Goal: Task Accomplishment & Management: Manage account settings

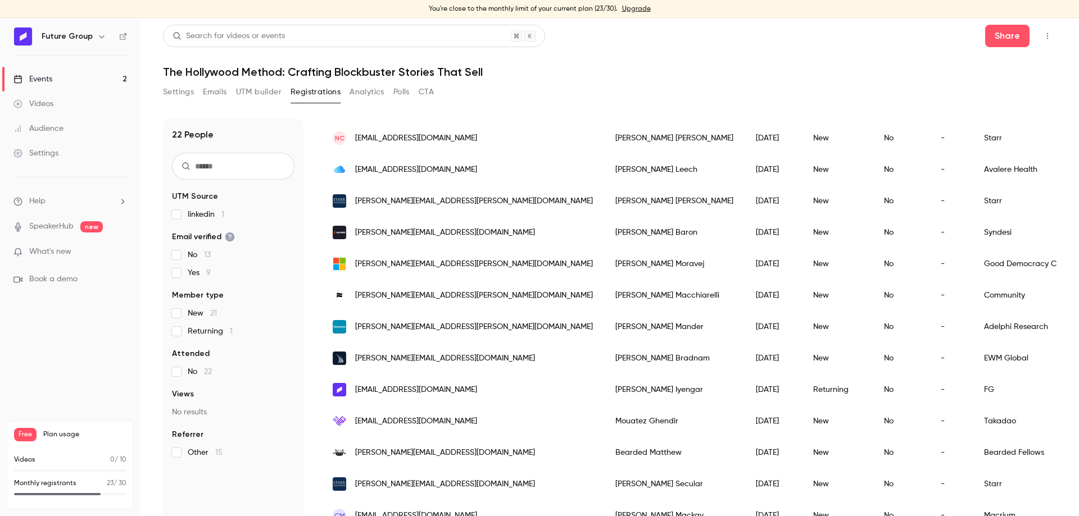
scroll to position [301, 0]
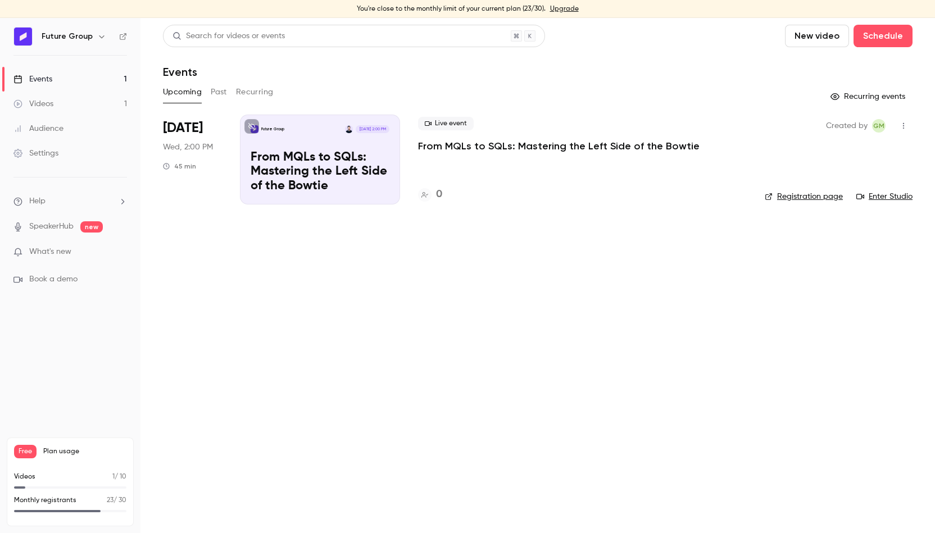
click at [450, 145] on p "From MQLs to SQLs: Mastering the Left Side of the Bowtie" at bounding box center [559, 145] width 282 height 13
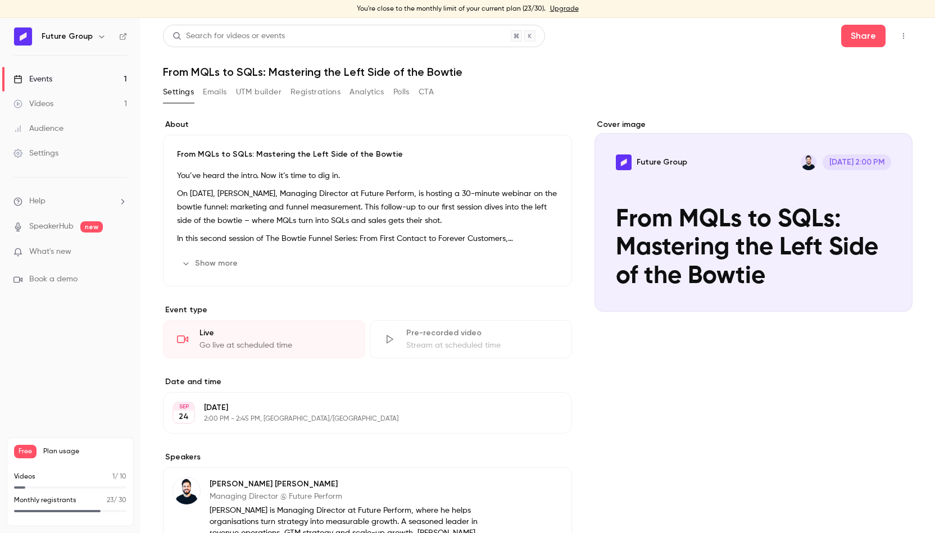
click at [217, 89] on button "Emails" at bounding box center [215, 92] width 24 height 18
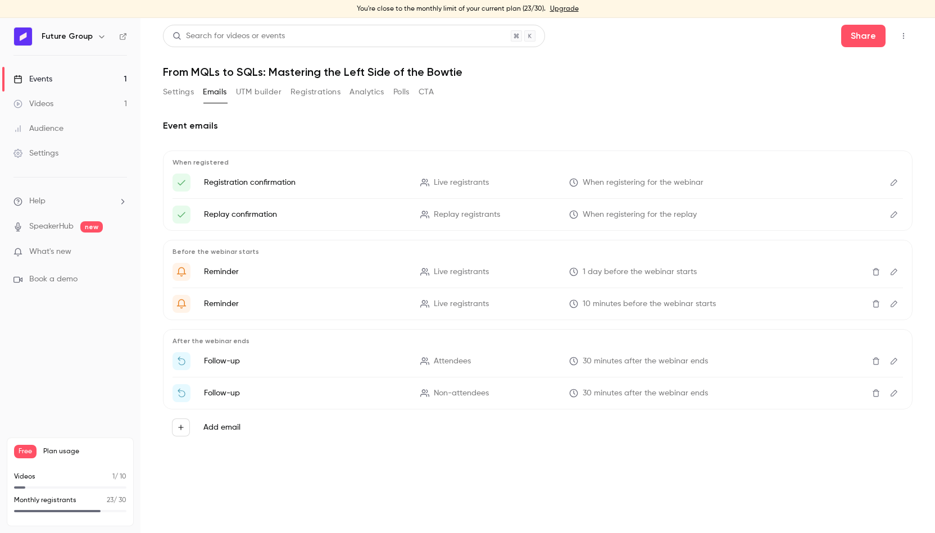
click at [895, 365] on button "Edit" at bounding box center [894, 361] width 18 height 18
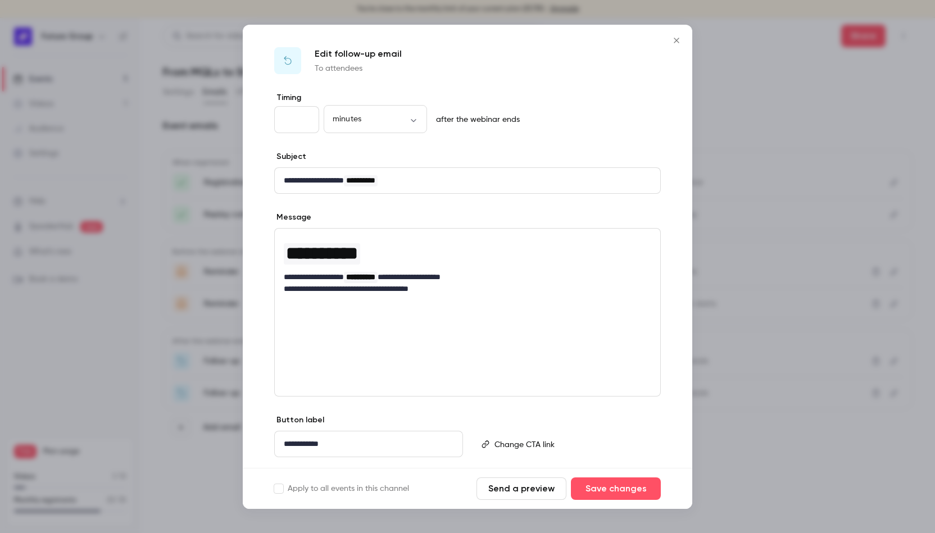
click at [755, 187] on div at bounding box center [467, 266] width 935 height 533
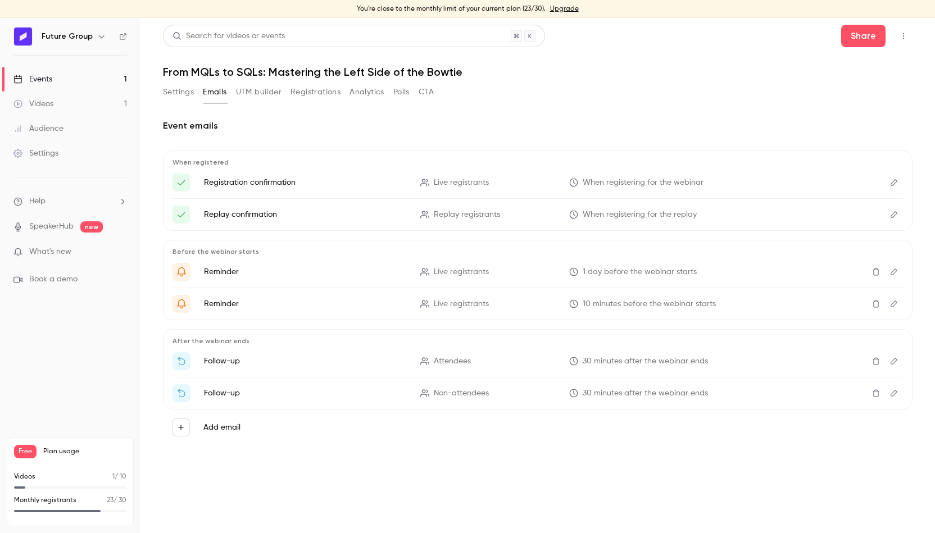
click at [874, 358] on icon "Delete" at bounding box center [876, 361] width 9 height 8
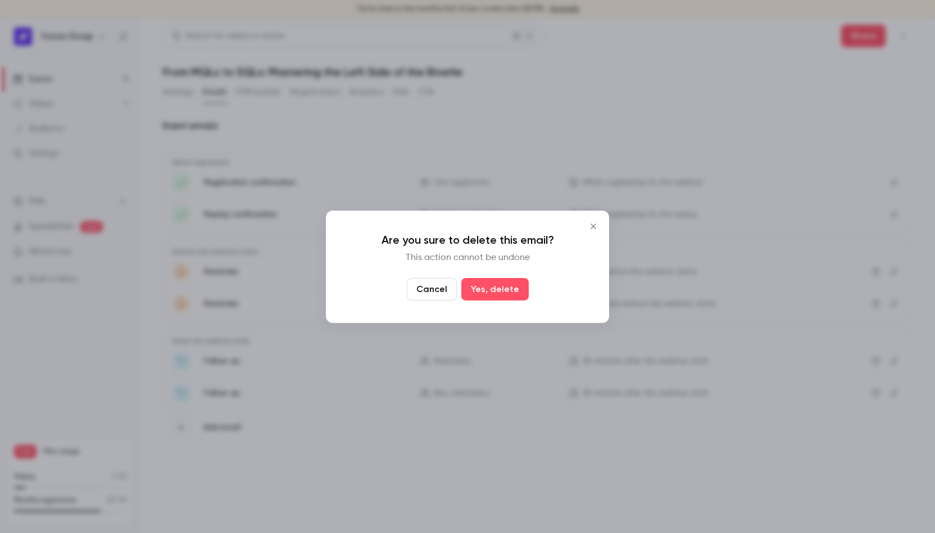
click at [595, 226] on icon "Close" at bounding box center [593, 226] width 13 height 9
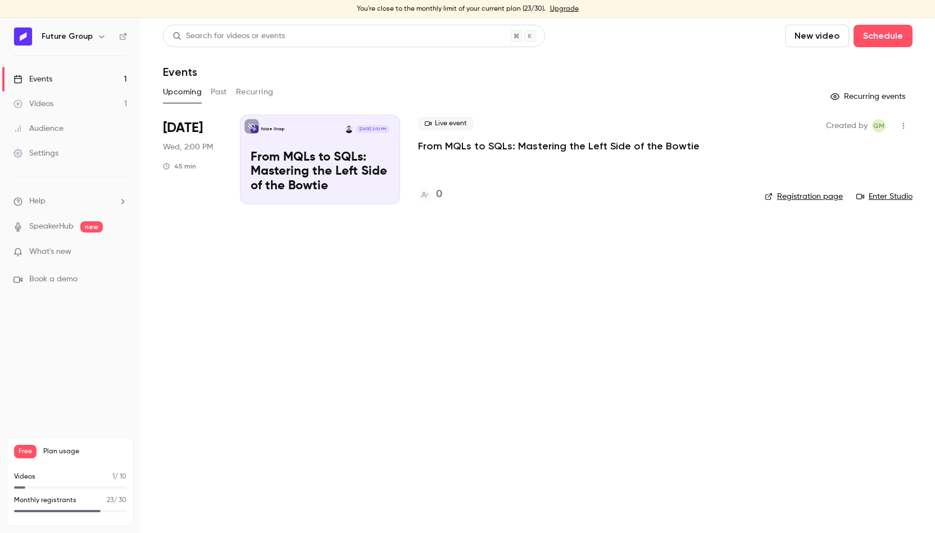
click at [220, 97] on button "Past" at bounding box center [219, 92] width 16 height 18
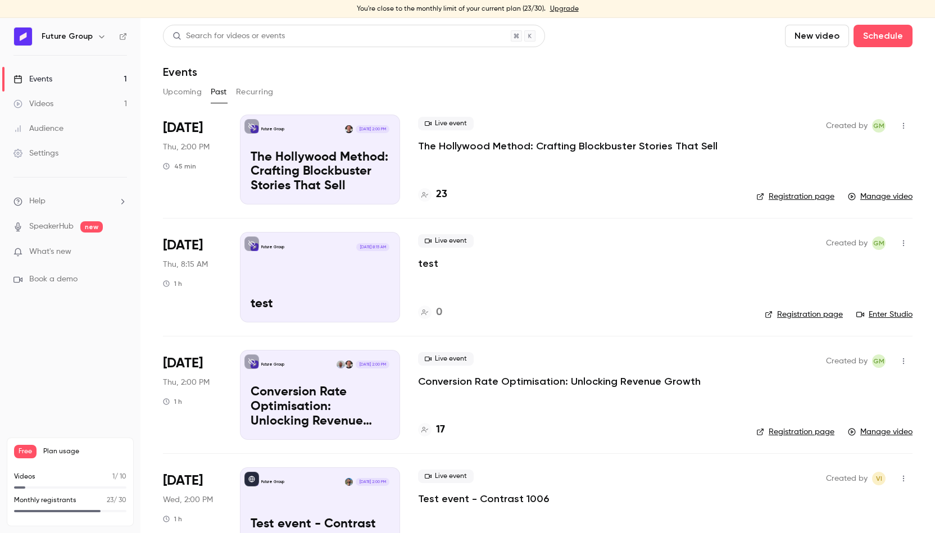
click at [518, 152] on p "The Hollywood Method: Crafting Blockbuster Stories That Sell" at bounding box center [568, 145] width 300 height 13
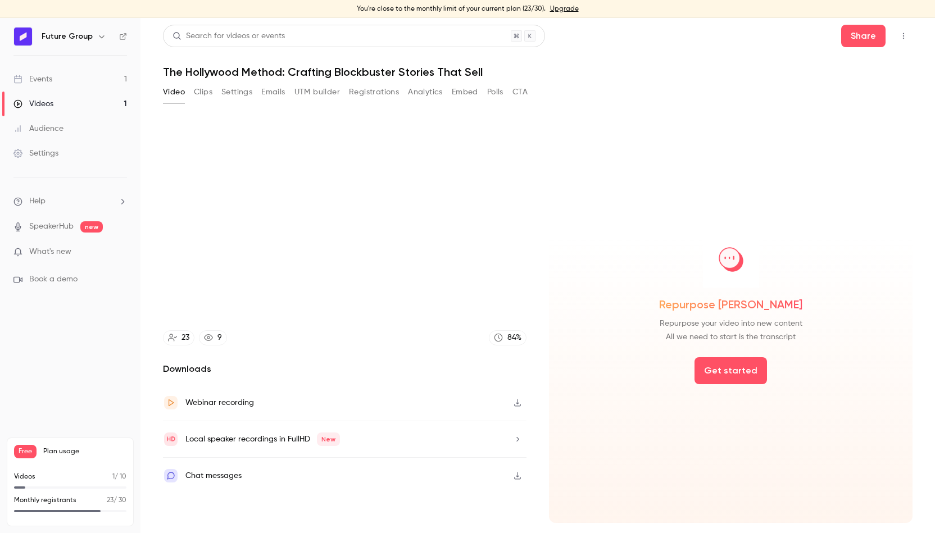
click at [268, 93] on button "Emails" at bounding box center [273, 92] width 24 height 18
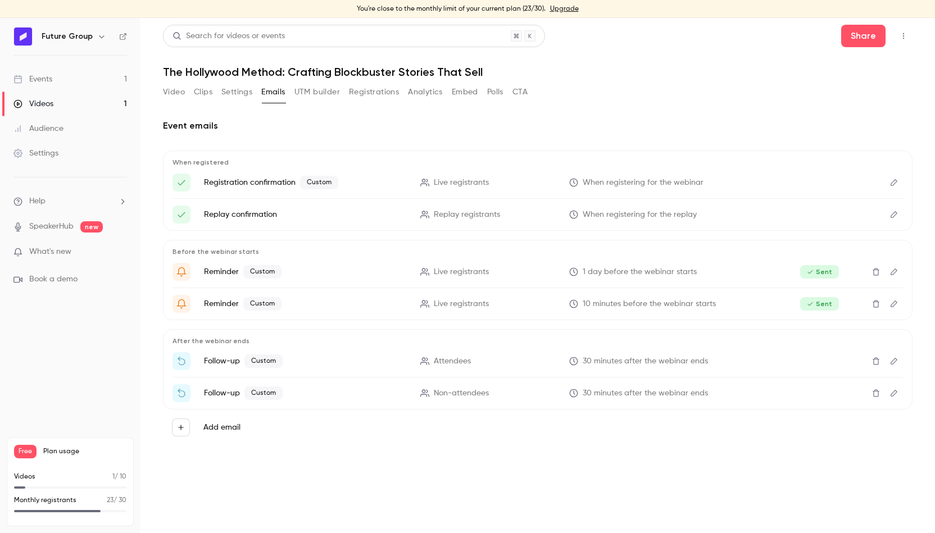
click at [895, 359] on icon "Edit" at bounding box center [894, 361] width 9 height 8
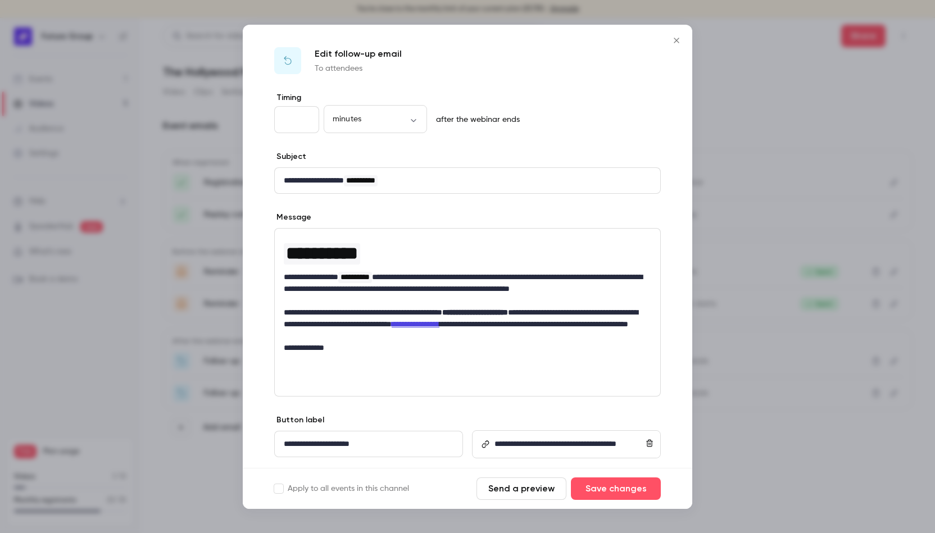
click at [773, 291] on div at bounding box center [467, 266] width 935 height 533
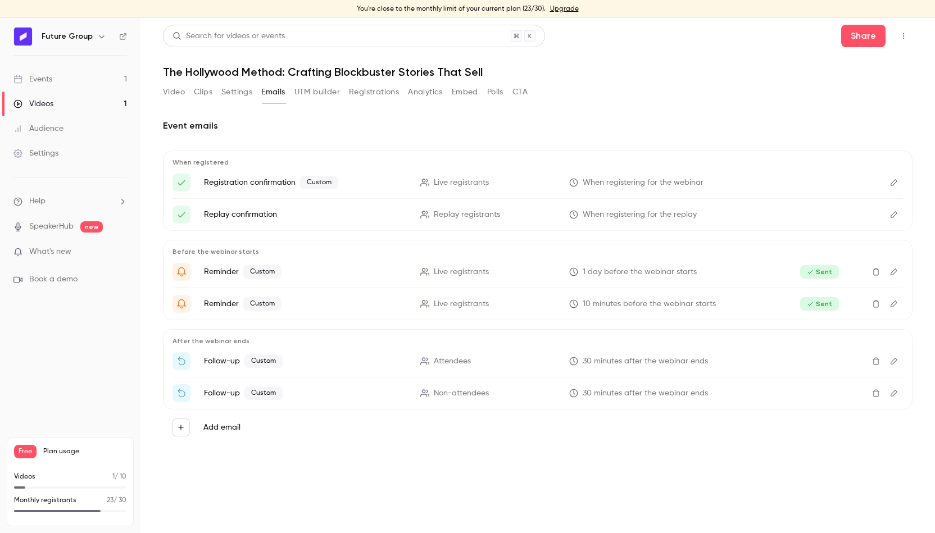
click at [897, 362] on icon "Edit" at bounding box center [894, 361] width 9 height 8
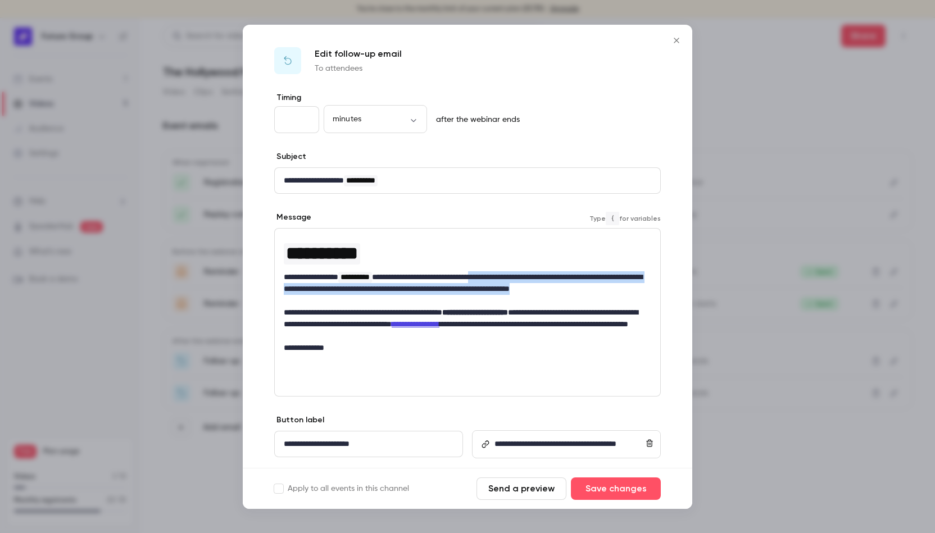
drag, startPoint x: 519, startPoint y: 277, endPoint x: 343, endPoint y: 301, distance: 178.1
click at [343, 301] on p "**********" at bounding box center [463, 288] width 359 height 35
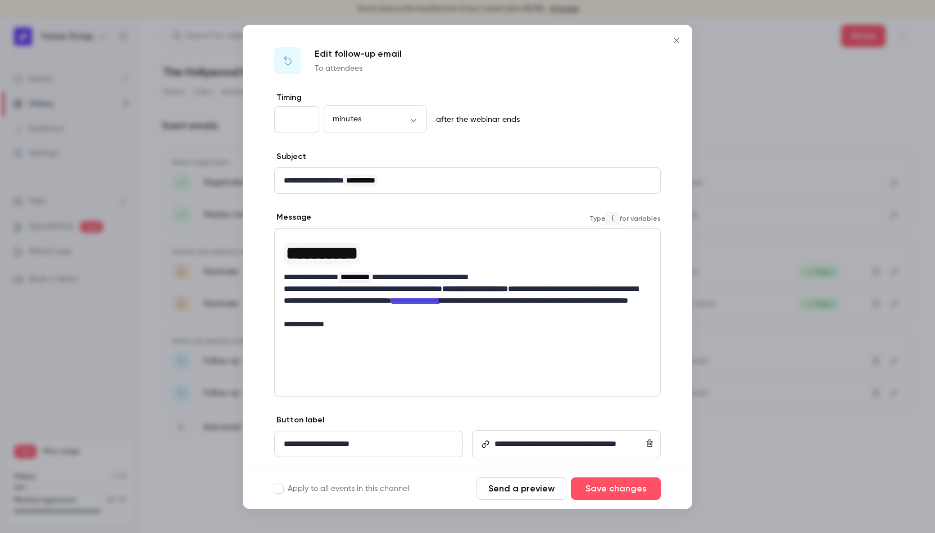
scroll to position [29, 0]
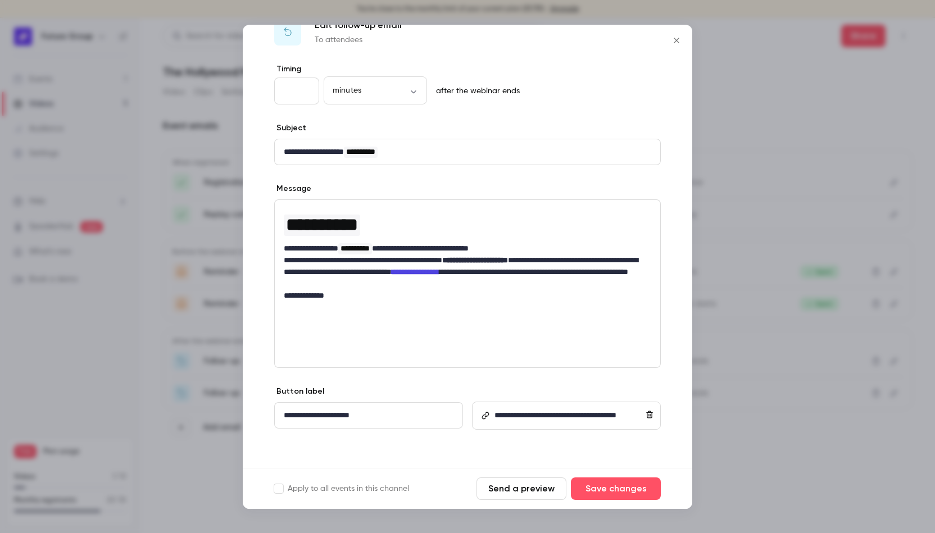
click at [663, 482] on div "Apply to all events in this channel Send a preview Save changes" at bounding box center [468, 488] width 450 height 41
click at [630, 490] on button "Save changes" at bounding box center [616, 489] width 90 height 22
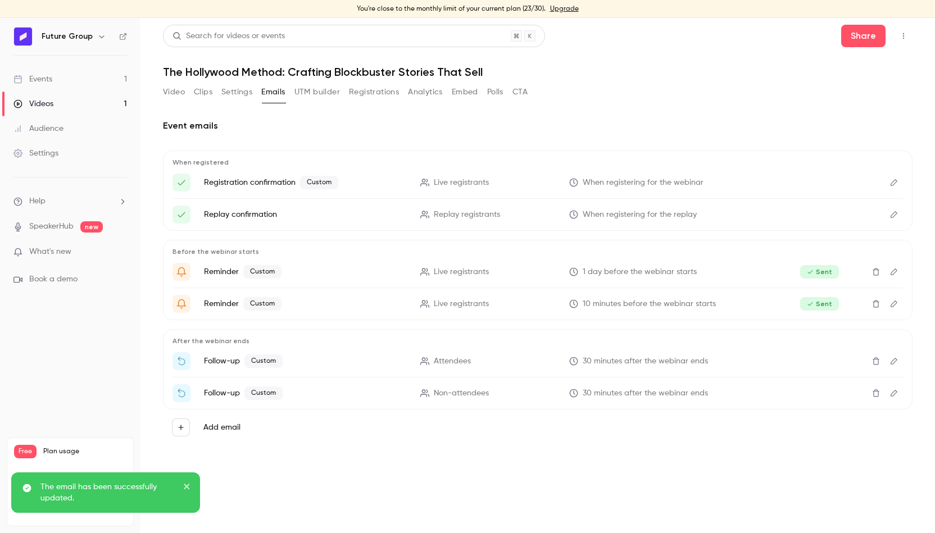
click at [900, 395] on button "Edit" at bounding box center [894, 393] width 18 height 18
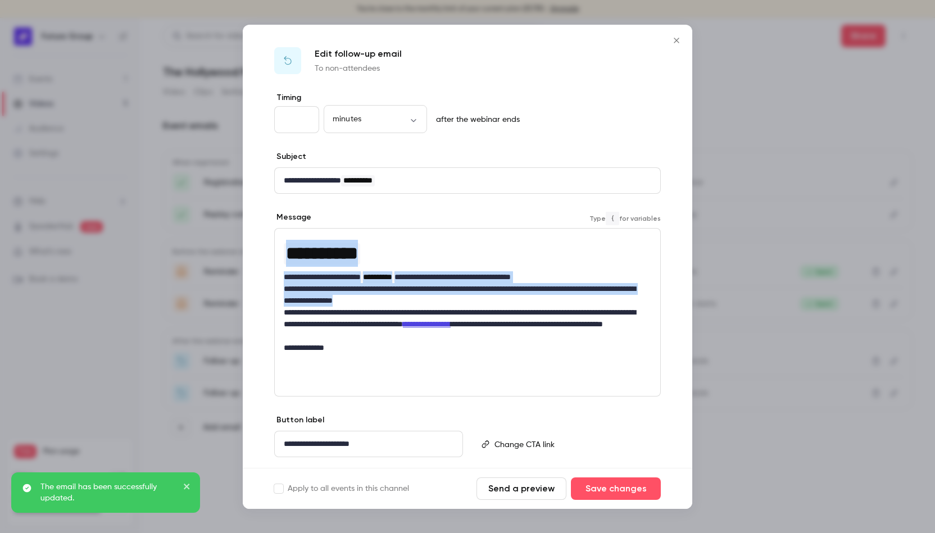
drag, startPoint x: 446, startPoint y: 305, endPoint x: 242, endPoint y: 290, distance: 205.1
click at [242, 290] on div "**********" at bounding box center [467, 266] width 935 height 533
click at [468, 286] on p "**********" at bounding box center [463, 295] width 359 height 24
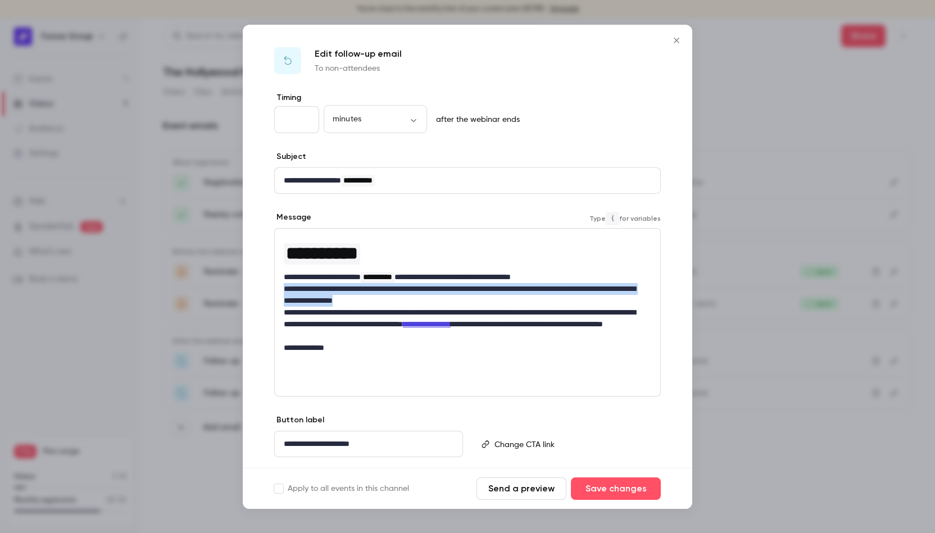
drag, startPoint x: 434, startPoint y: 296, endPoint x: 266, endPoint y: 290, distance: 168.7
click at [266, 290] on div "**********" at bounding box center [468, 295] width 450 height 406
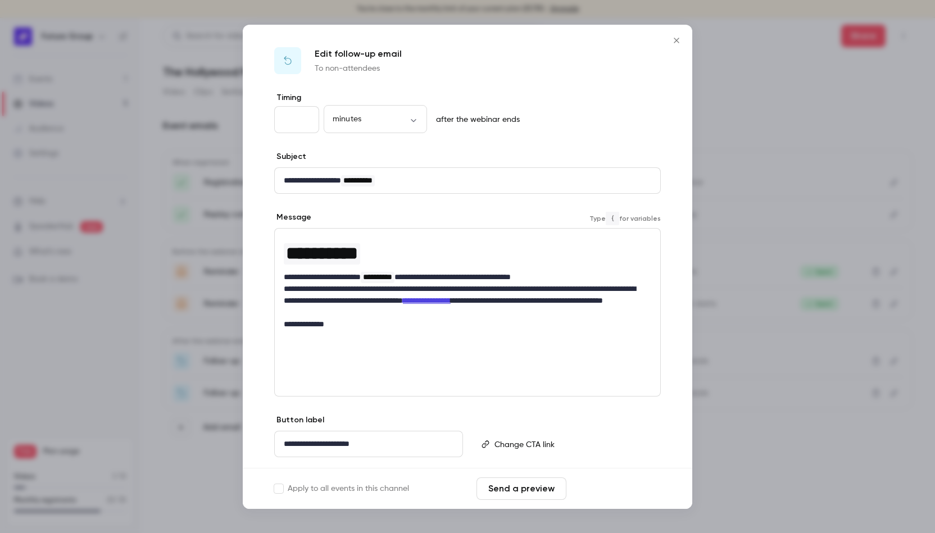
click at [605, 480] on button "Save changes" at bounding box center [616, 489] width 90 height 22
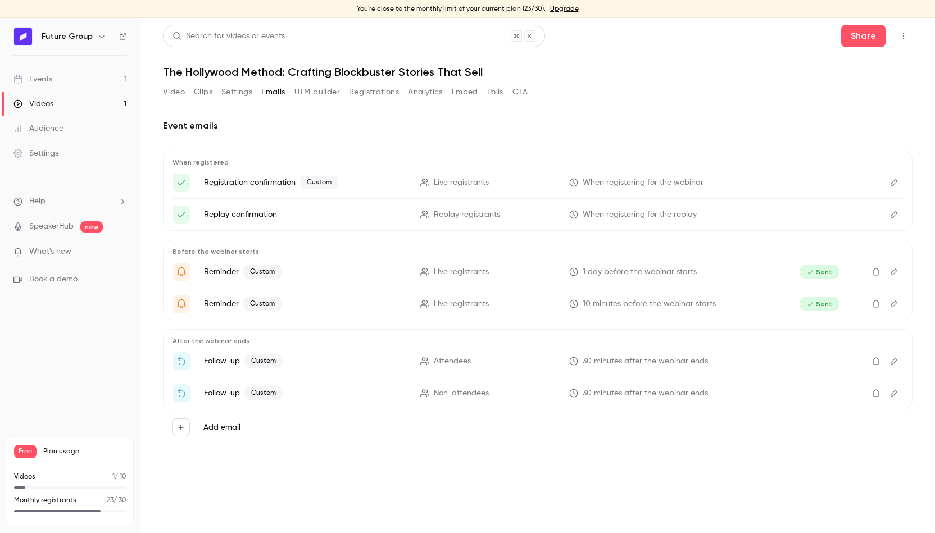
click at [894, 360] on icon "Edit" at bounding box center [894, 361] width 7 height 7
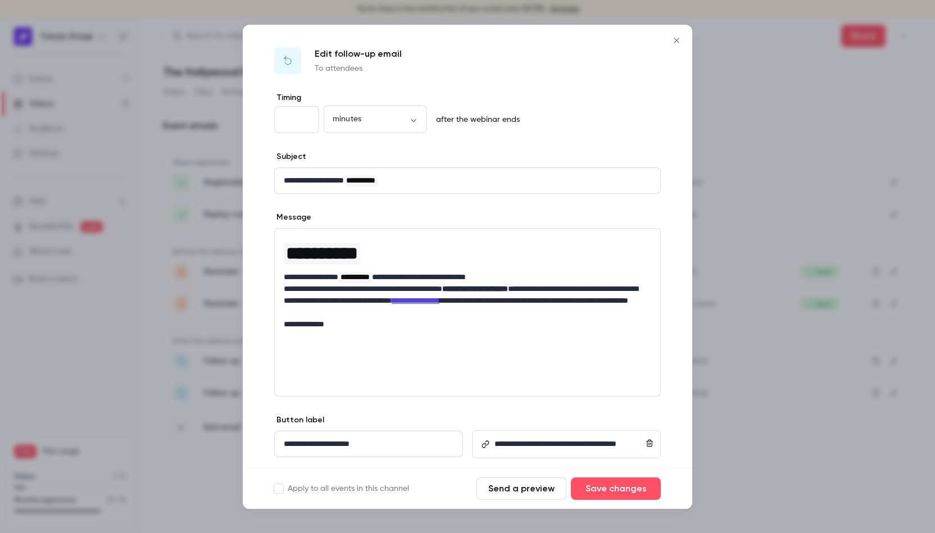
click at [675, 40] on icon "Close" at bounding box center [676, 40] width 13 height 9
